Goal: Task Accomplishment & Management: Use online tool/utility

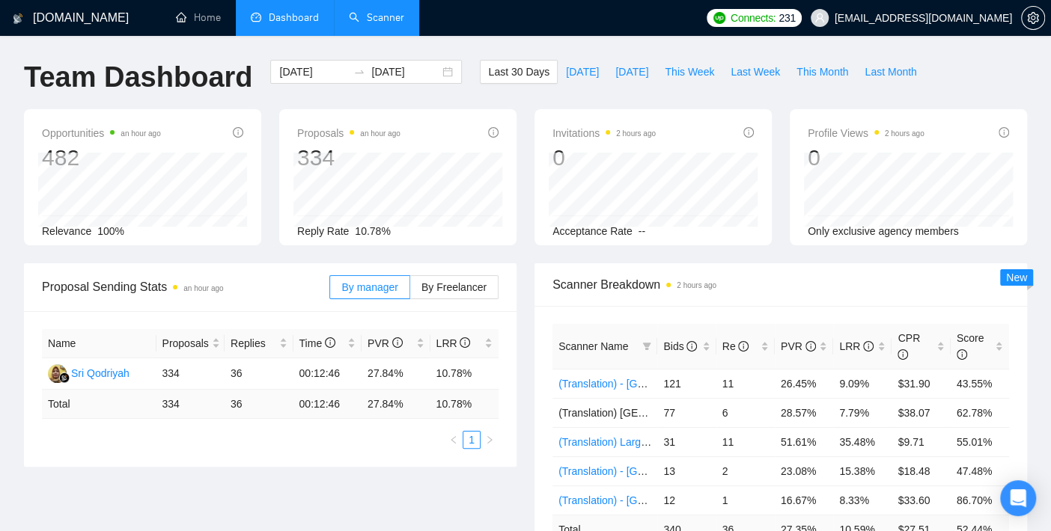
click at [382, 19] on link "Scanner" at bounding box center [376, 17] width 55 height 13
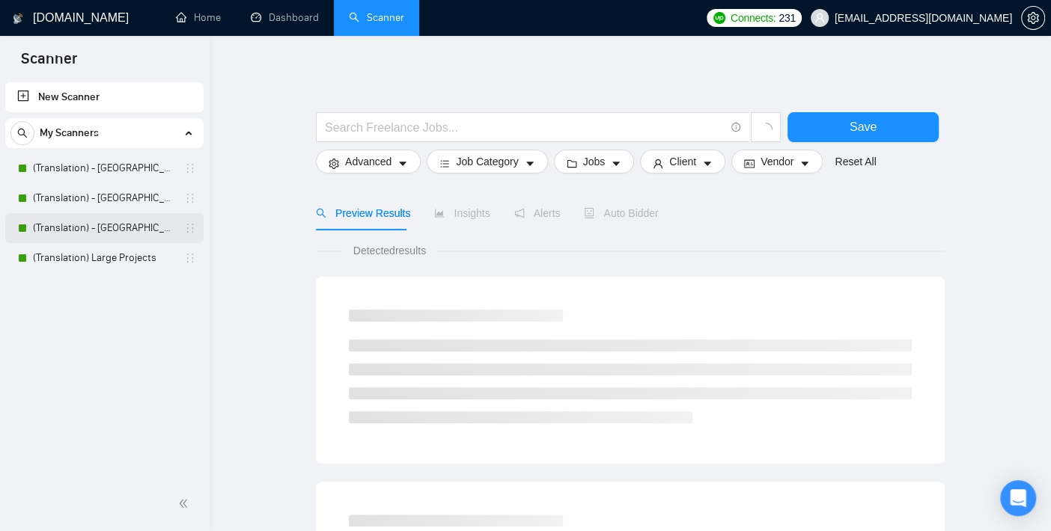
click at [94, 217] on link "(Translation) - [GEOGRAPHIC_DATA]" at bounding box center [104, 228] width 142 height 30
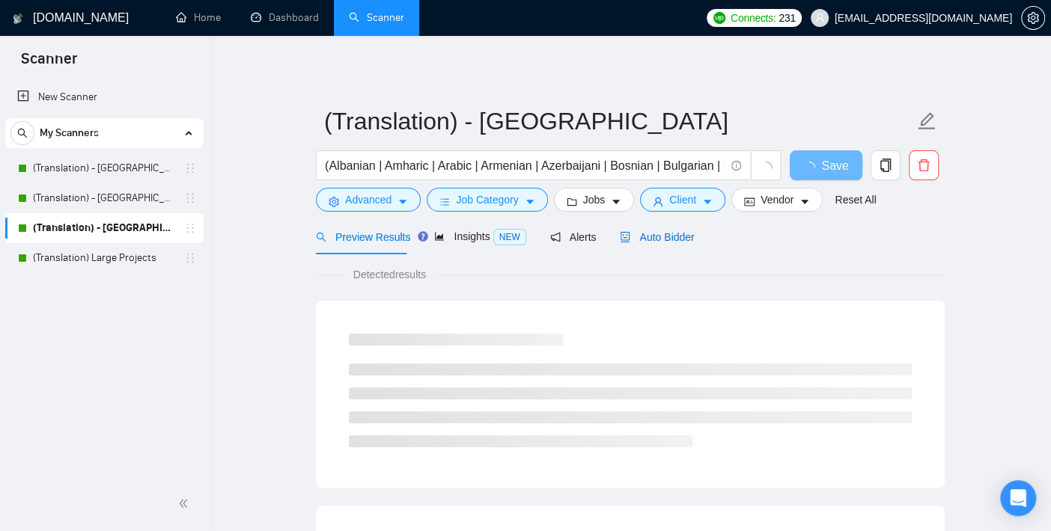
click at [664, 233] on span "Auto Bidder" at bounding box center [657, 237] width 74 height 12
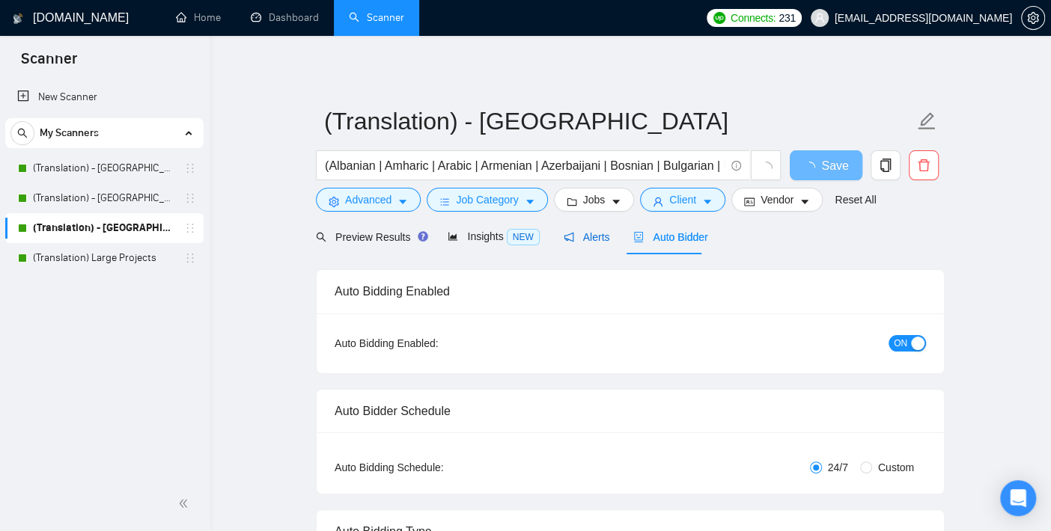
click at [588, 237] on span "Alerts" at bounding box center [586, 237] width 46 height 12
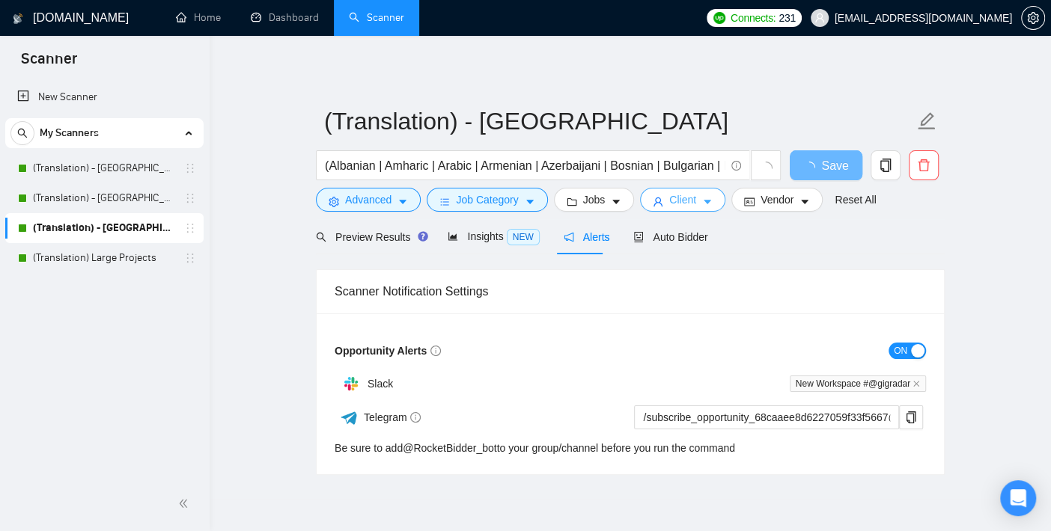
click at [673, 198] on span "Client" at bounding box center [682, 200] width 27 height 16
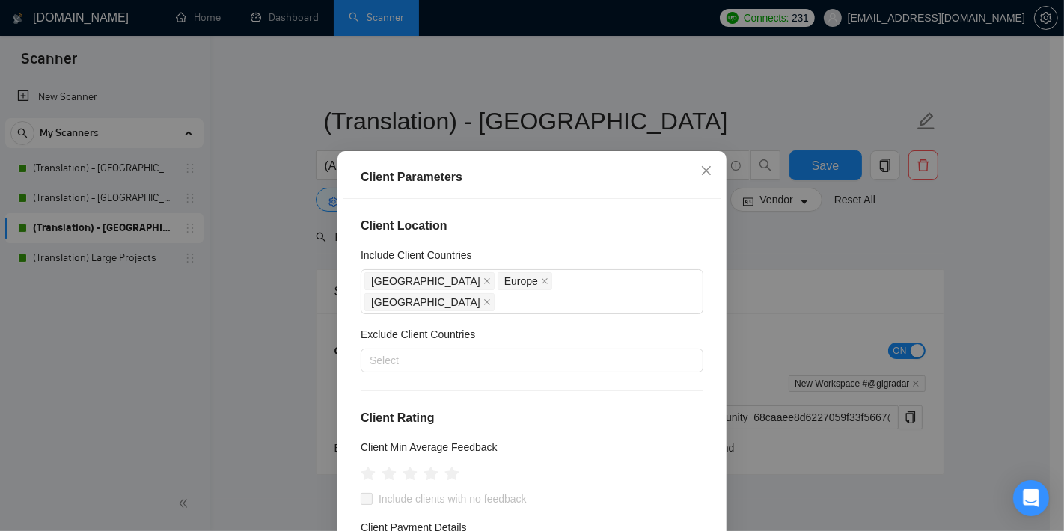
click at [273, 276] on div "Client Parameters Client Location Include Client Countries Africa Europe United…" at bounding box center [532, 265] width 1064 height 531
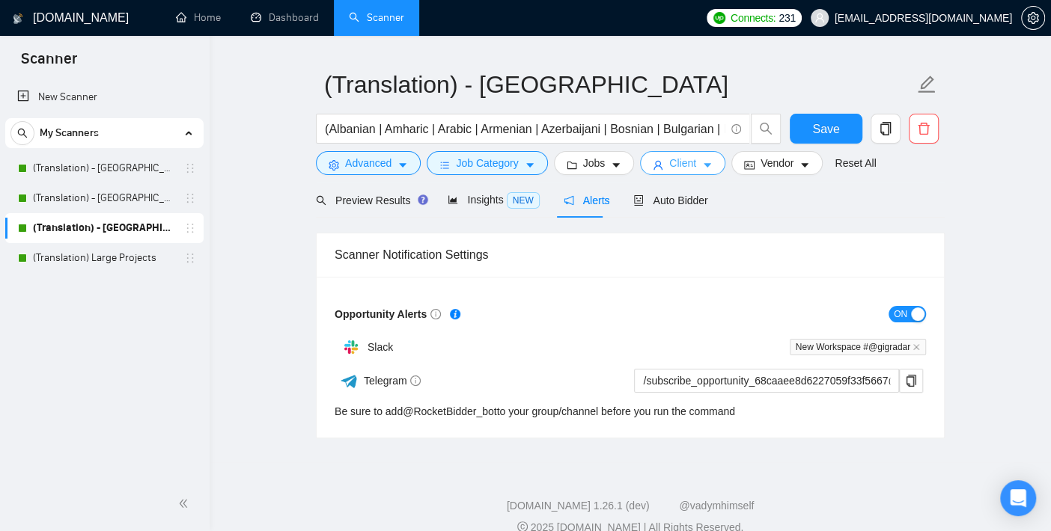
scroll to position [58, 0]
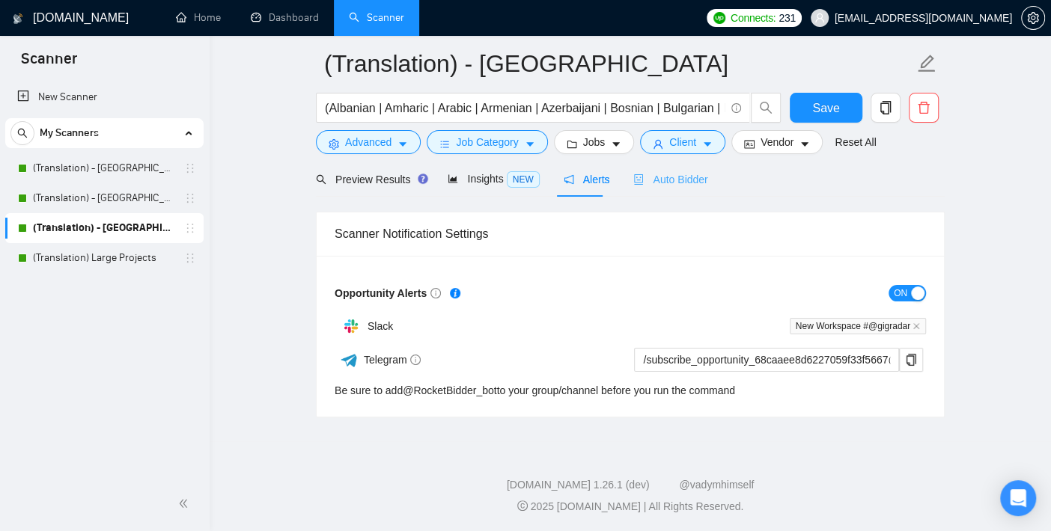
click at [665, 187] on div "Auto Bidder" at bounding box center [670, 179] width 74 height 35
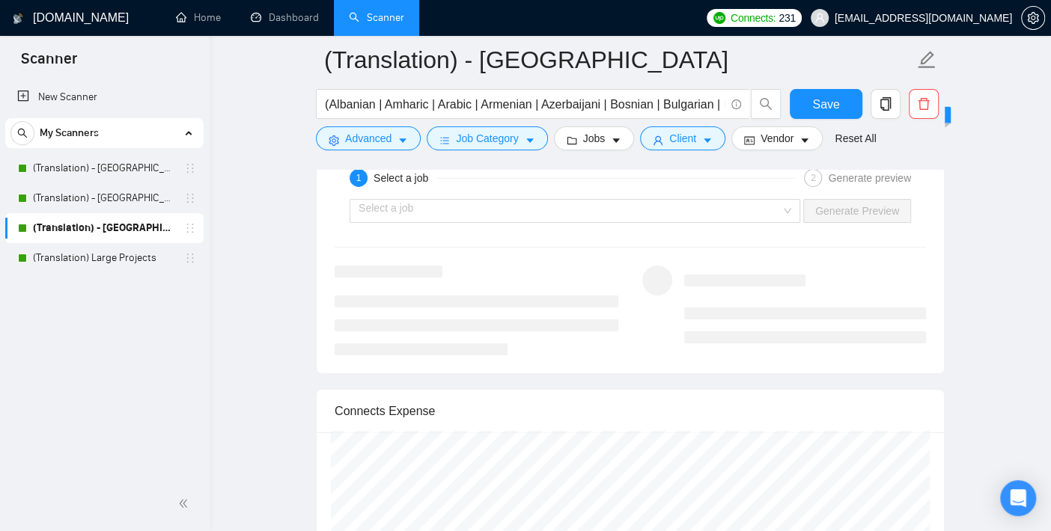
scroll to position [2967, 0]
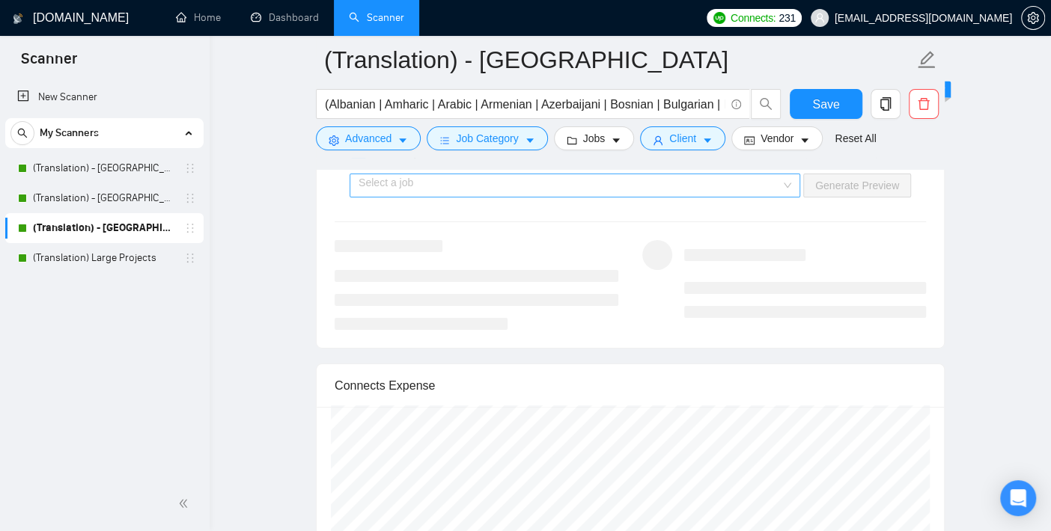
click at [500, 185] on input "search" at bounding box center [569, 185] width 422 height 22
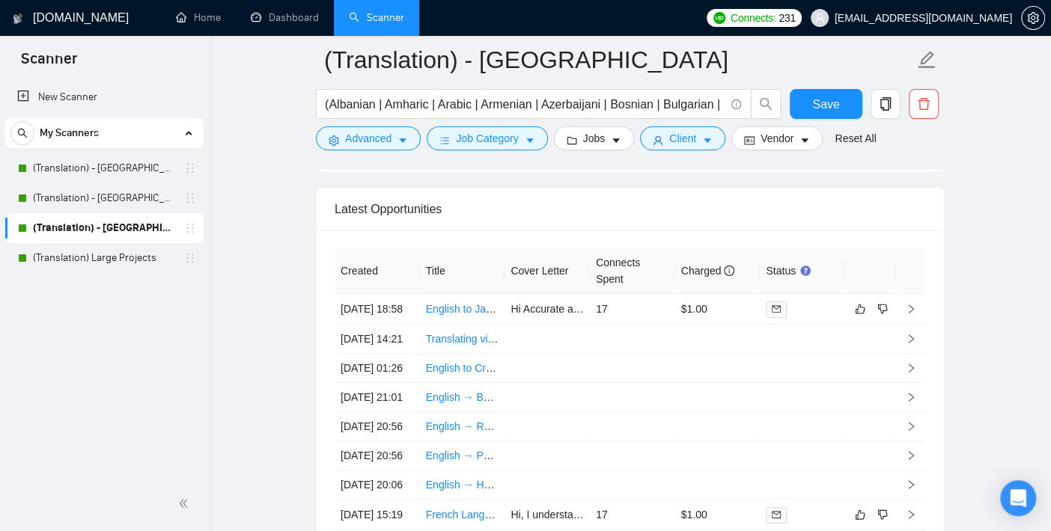
scroll to position [3715, 0]
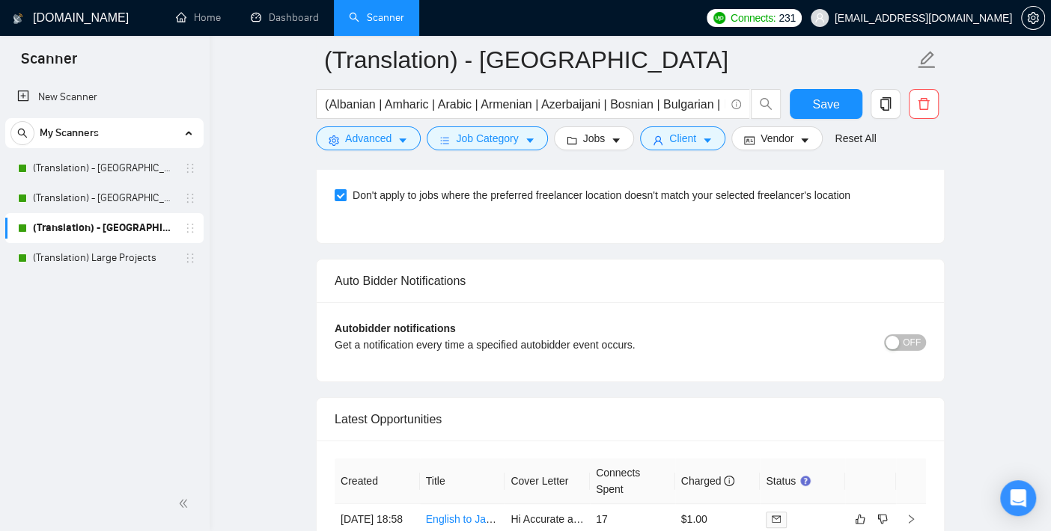
scroll to position [3669, 0]
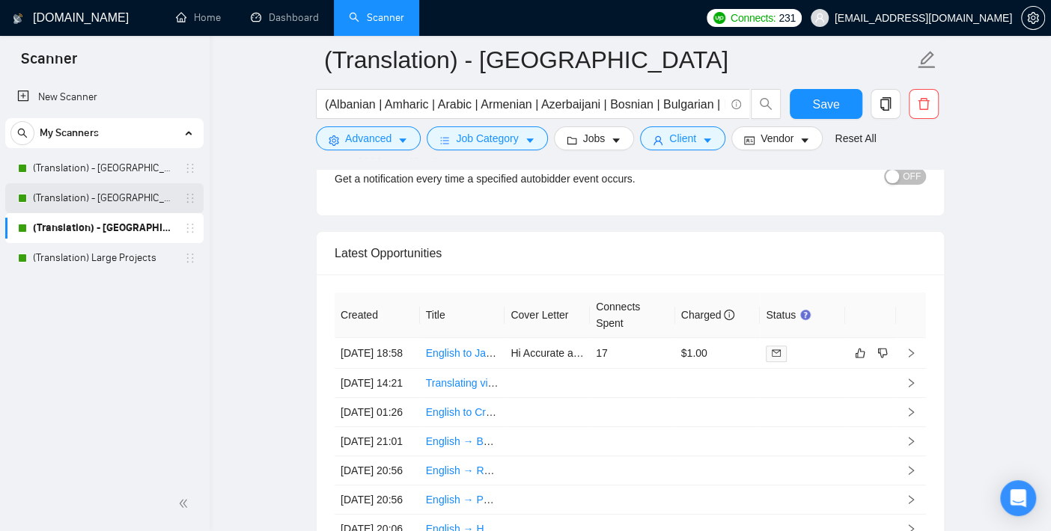
click at [109, 201] on link "(Translation) - [GEOGRAPHIC_DATA]" at bounding box center [104, 198] width 142 height 30
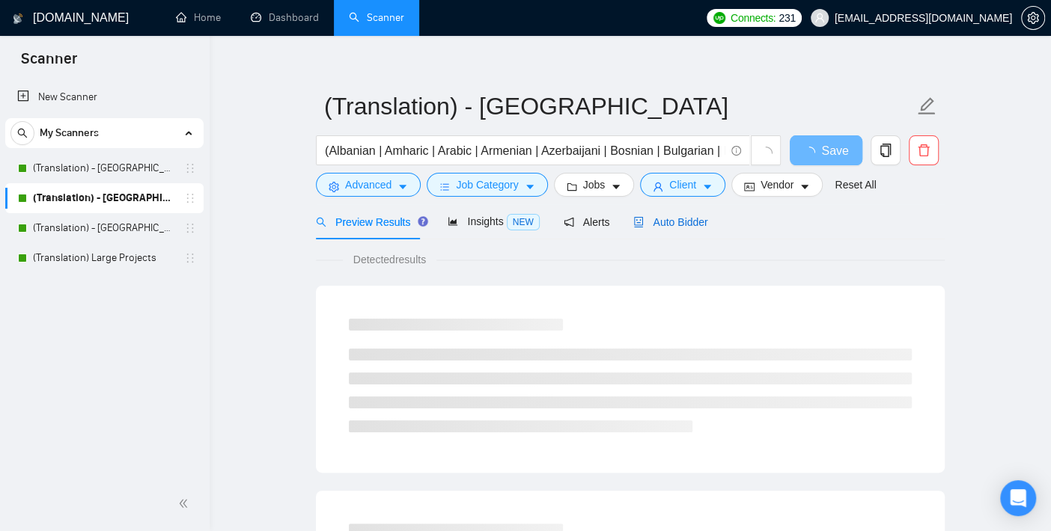
click at [695, 219] on span "Auto Bidder" at bounding box center [670, 222] width 74 height 12
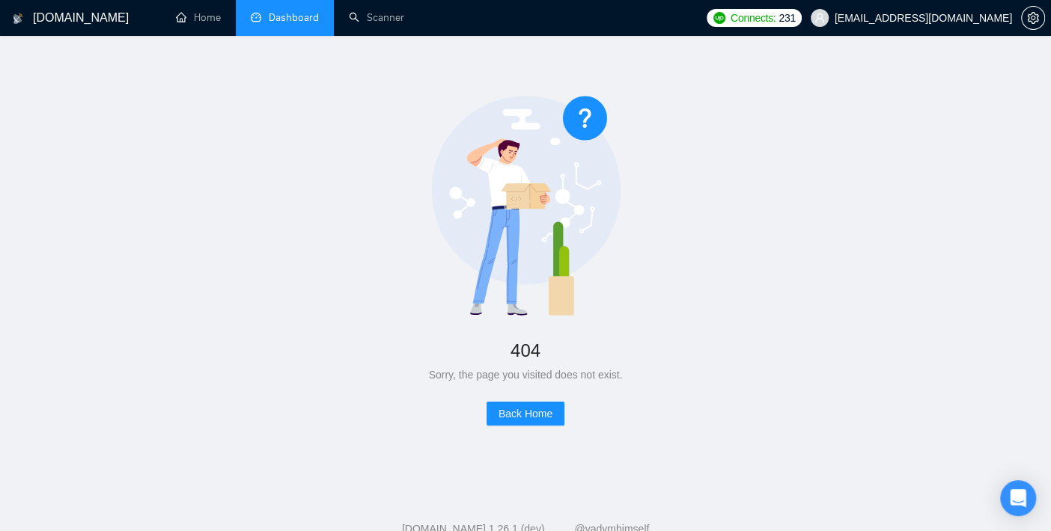
click at [293, 11] on link "Dashboard" at bounding box center [285, 17] width 68 height 13
